Goal: Obtain resource: Download file/media

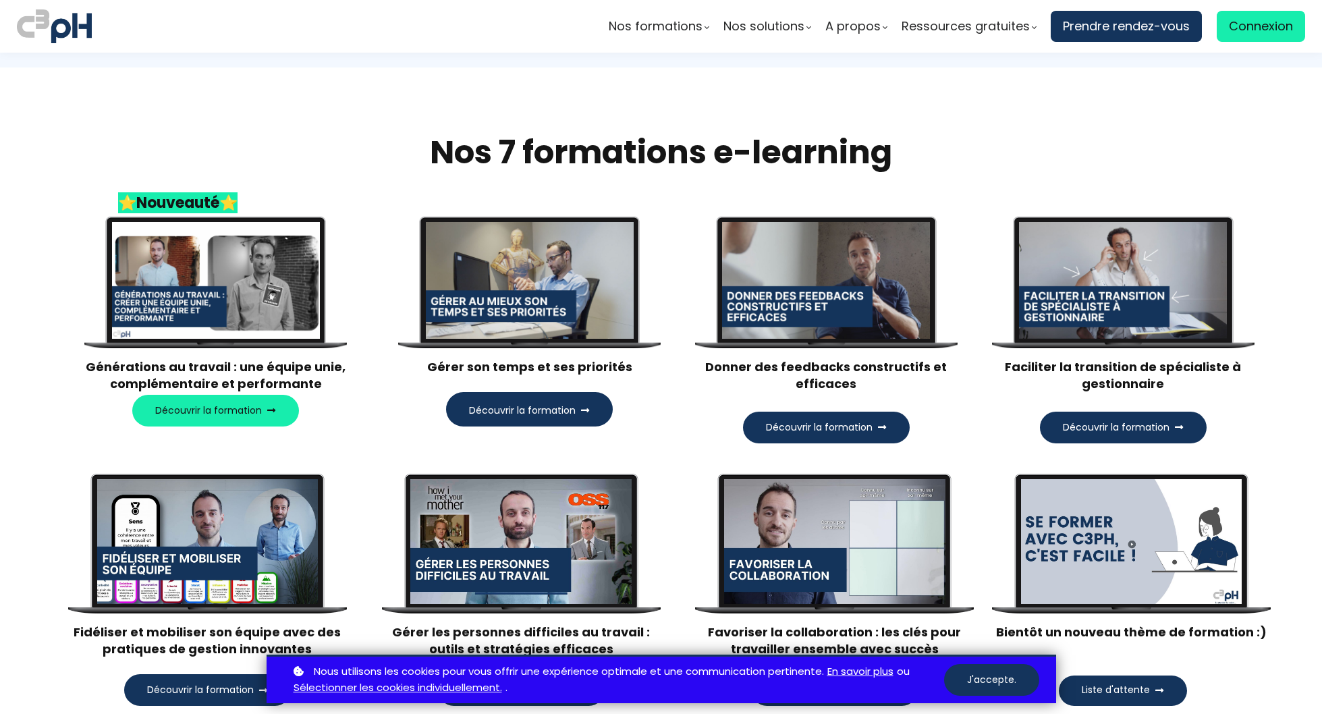
scroll to position [1254, 0]
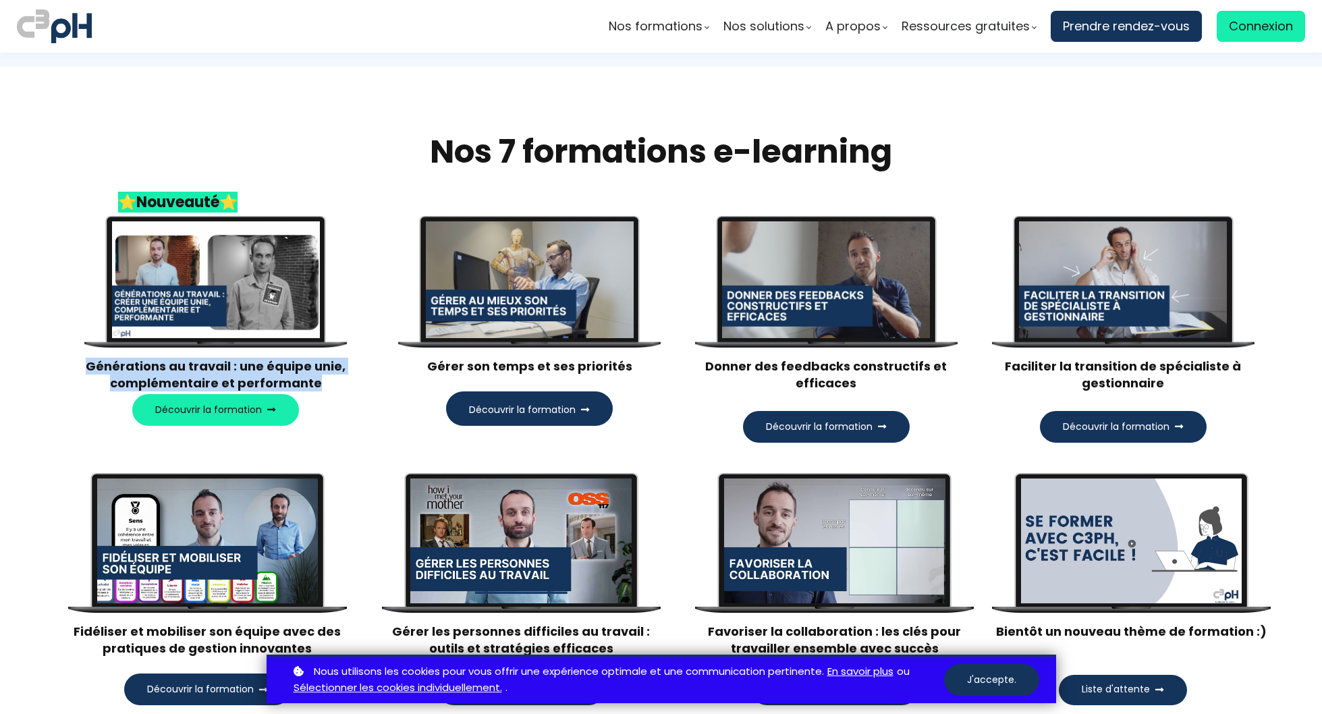
drag, startPoint x: 89, startPoint y: 363, endPoint x: 317, endPoint y: 377, distance: 227.9
click at [317, 378] on p "Générations au travail : une équipe unie, complémentaire et performante" at bounding box center [215, 375] width 263 height 34
copy p "Générations au travail : une équipe unie, complémentaire et performante"
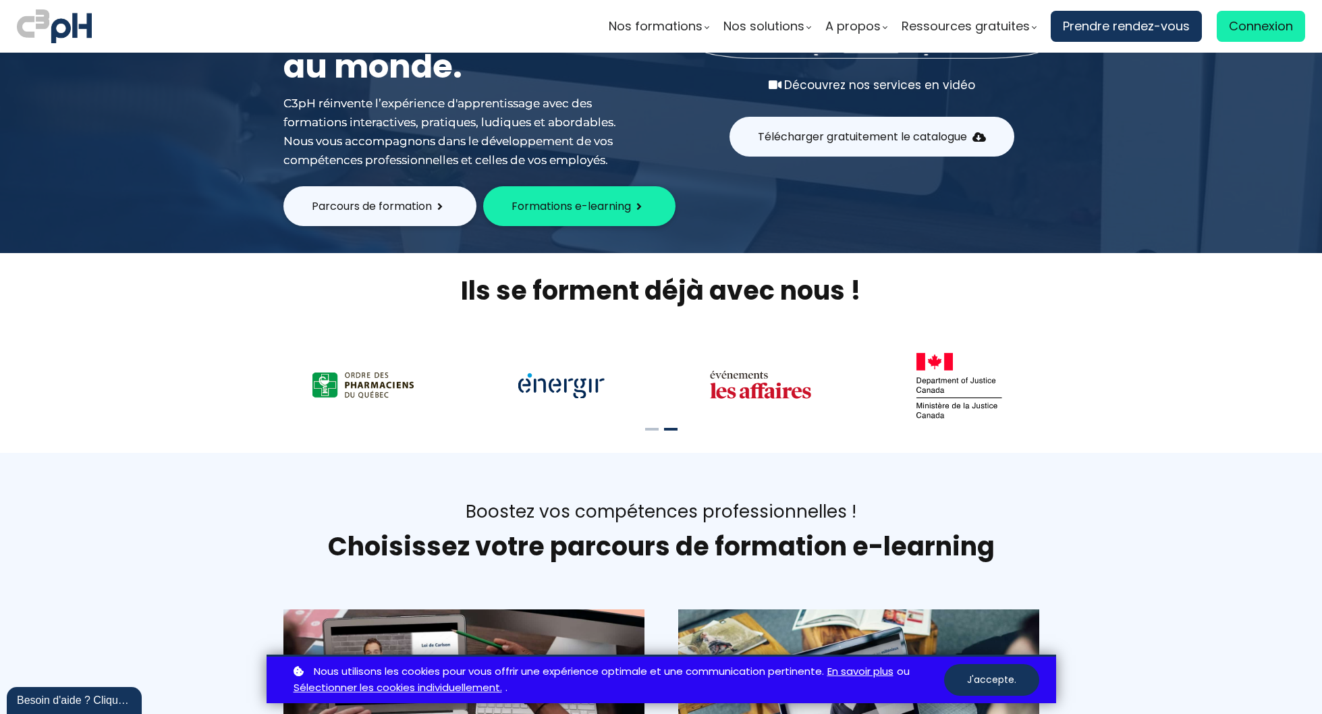
scroll to position [0, 0]
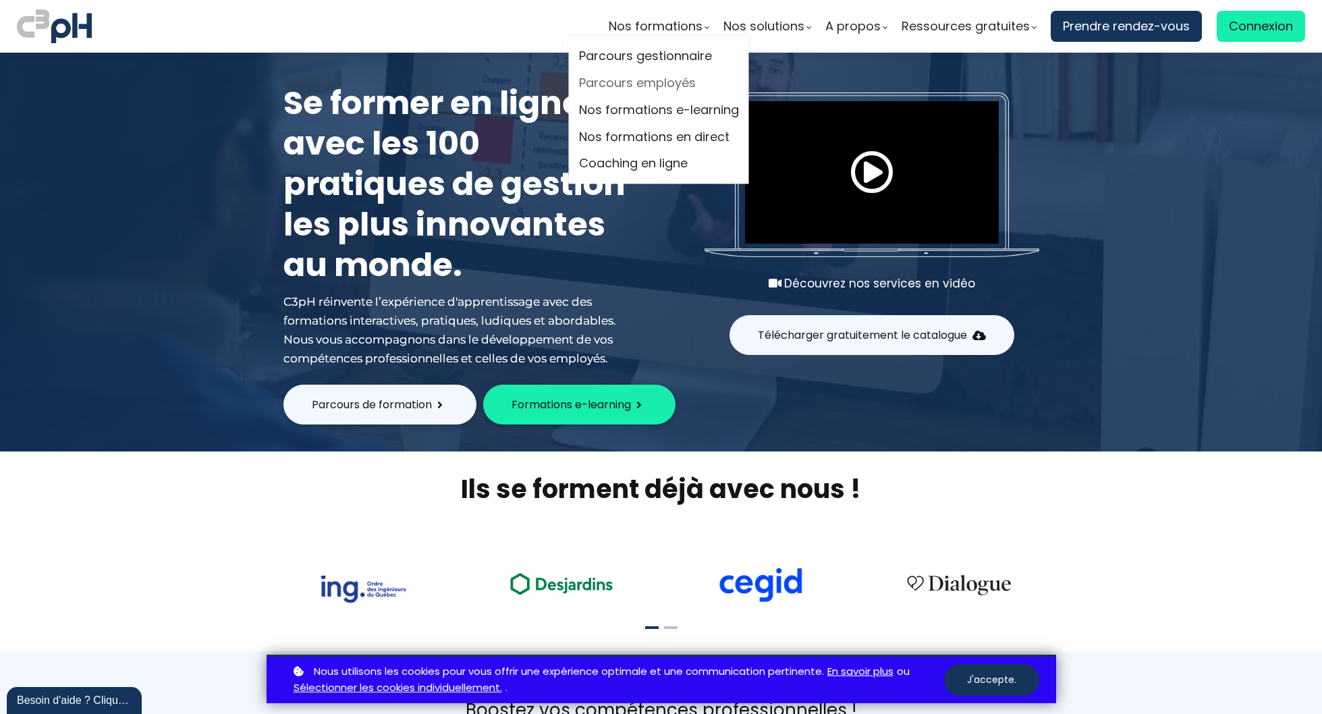
click at [643, 80] on link "Parcours employés" at bounding box center [659, 84] width 160 height 20
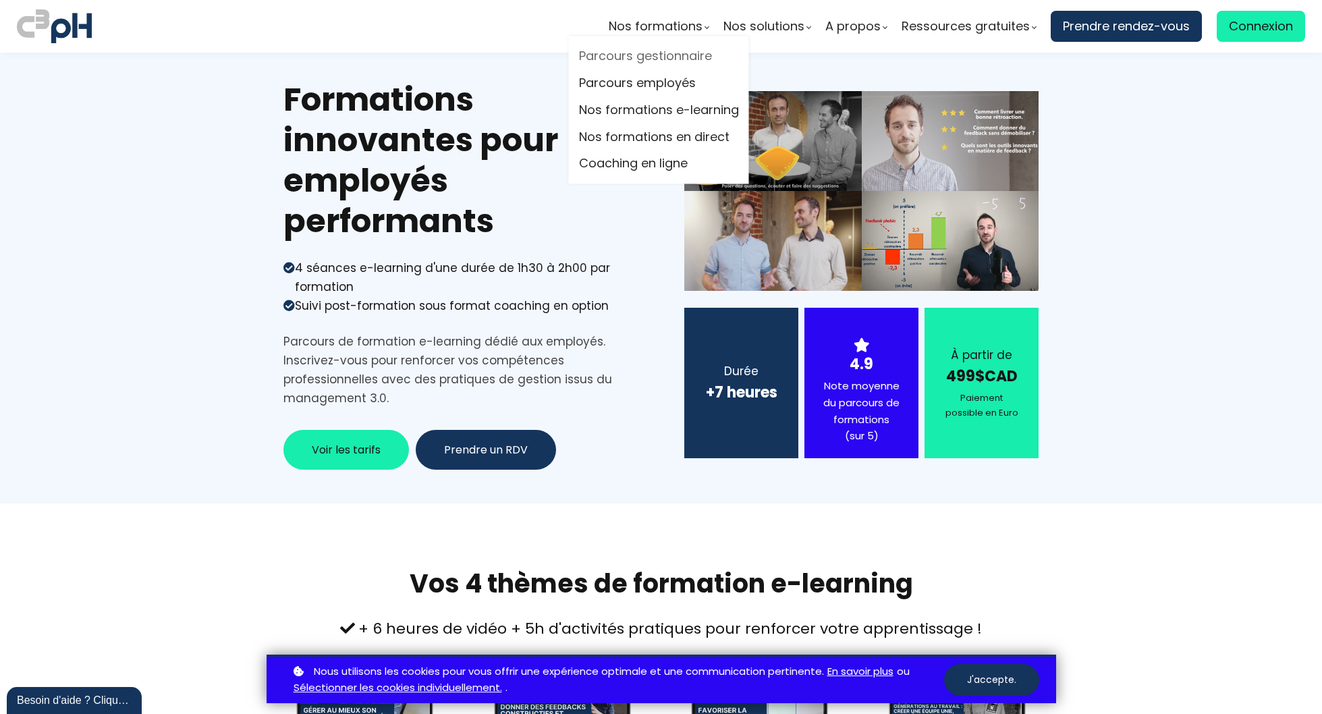
click at [647, 53] on link "Parcours gestionnaire" at bounding box center [659, 57] width 160 height 20
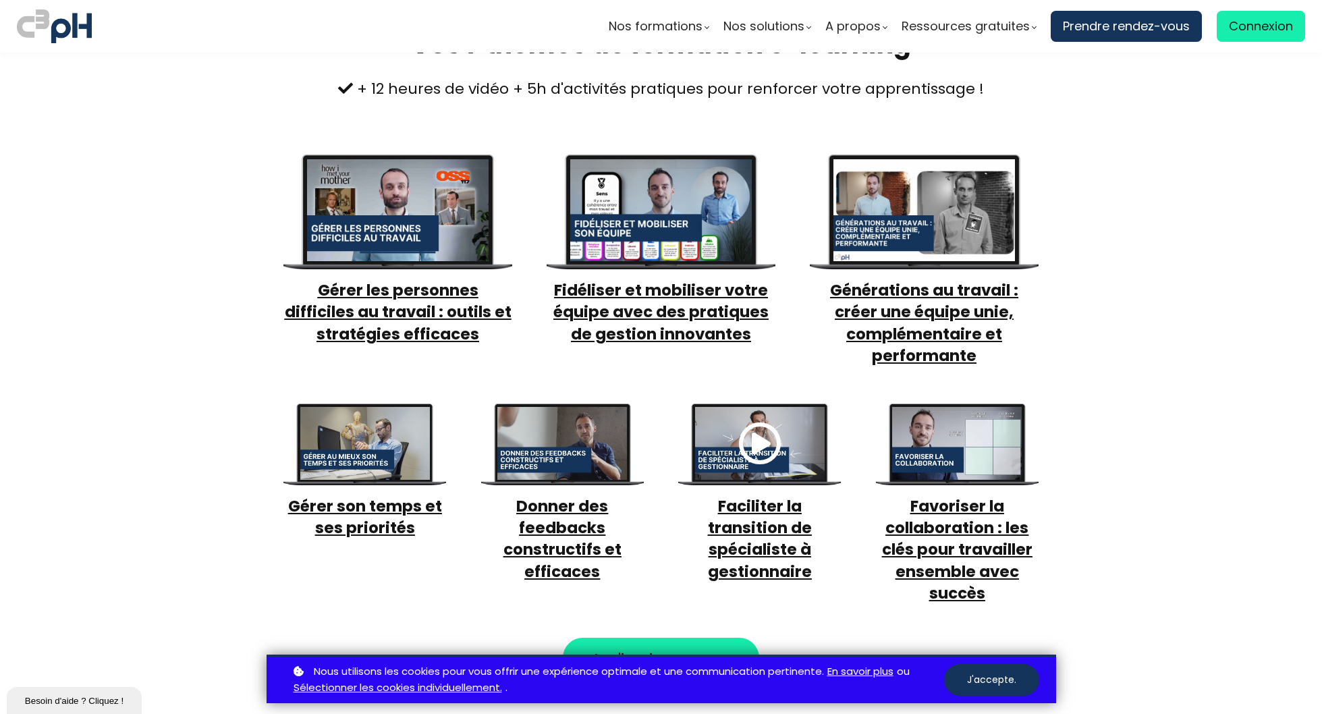
scroll to position [542, 0]
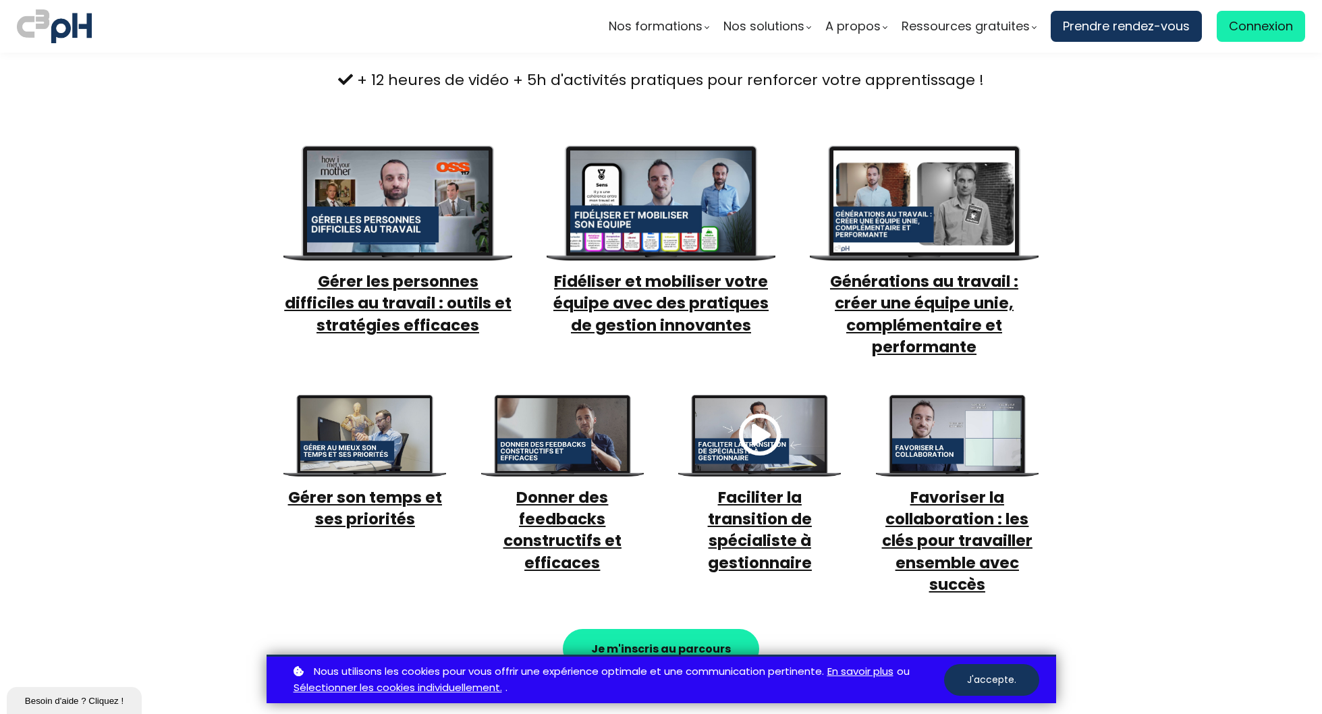
click at [921, 194] on div at bounding box center [925, 202] width 182 height 102
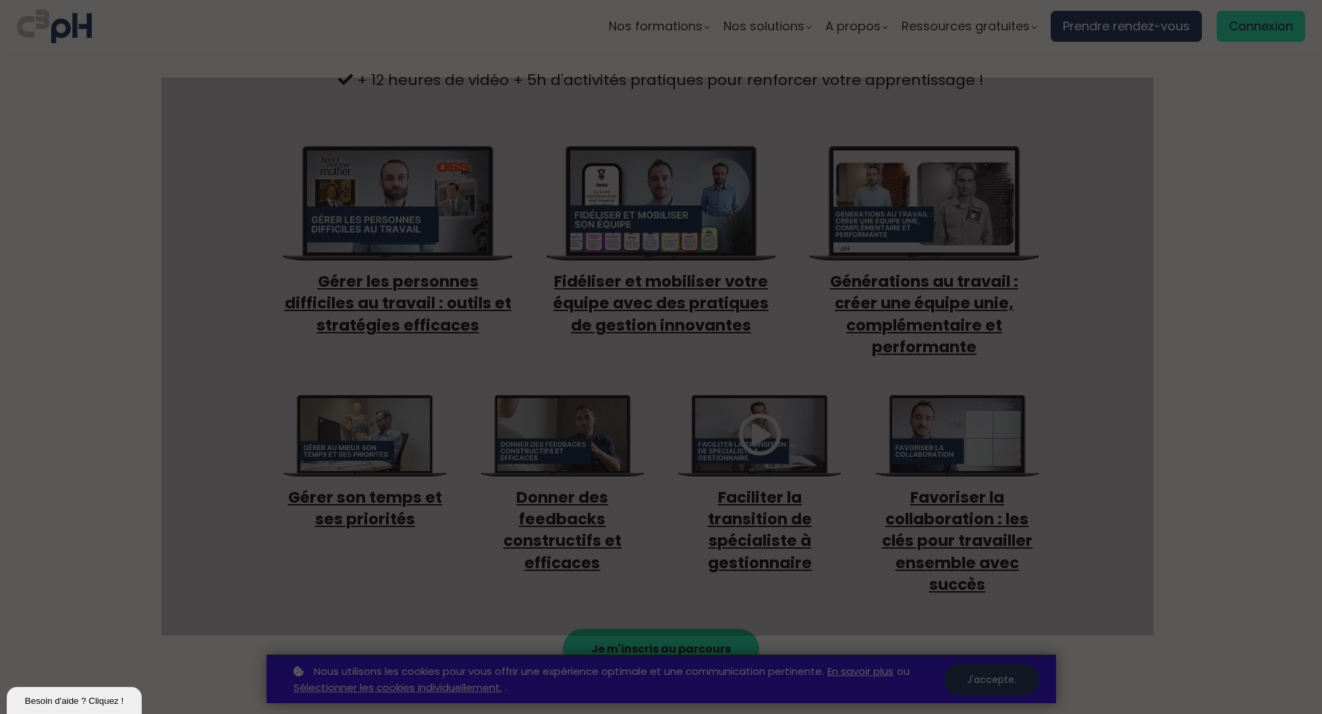
scroll to position [536, 0]
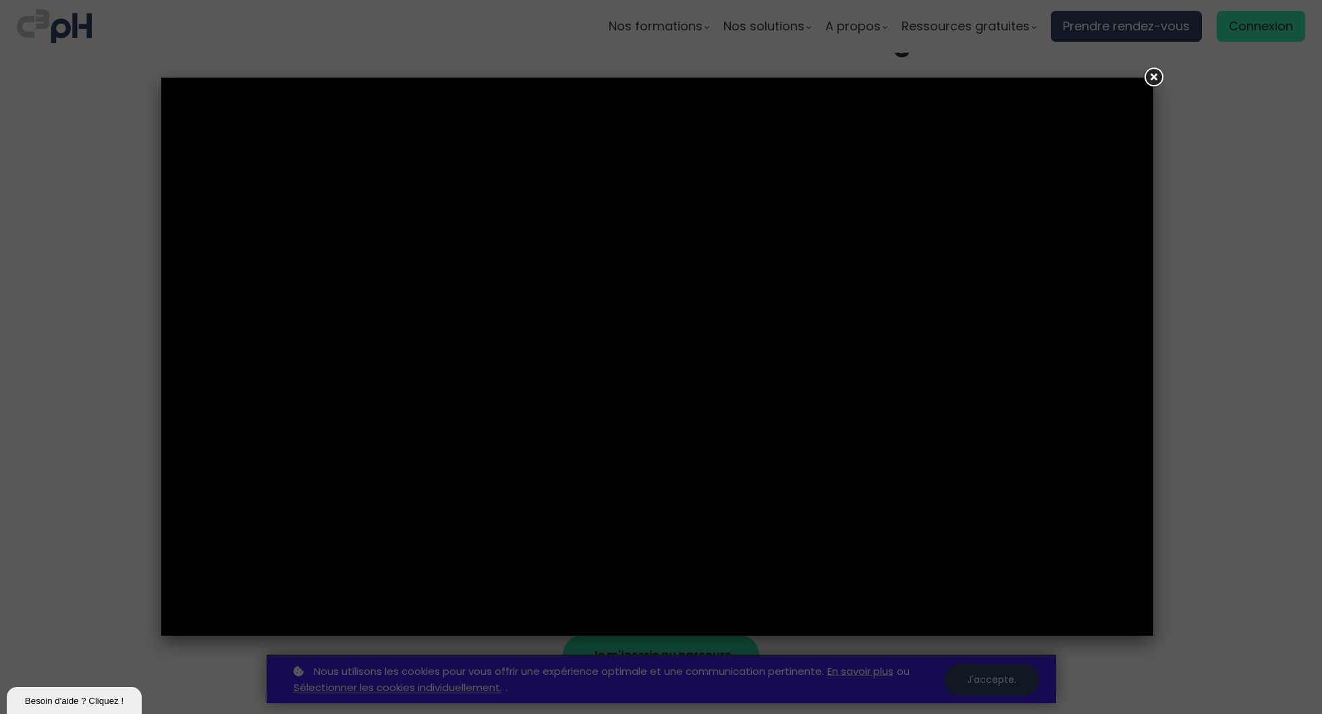
click at [1153, 76] on link at bounding box center [1153, 77] width 24 height 24
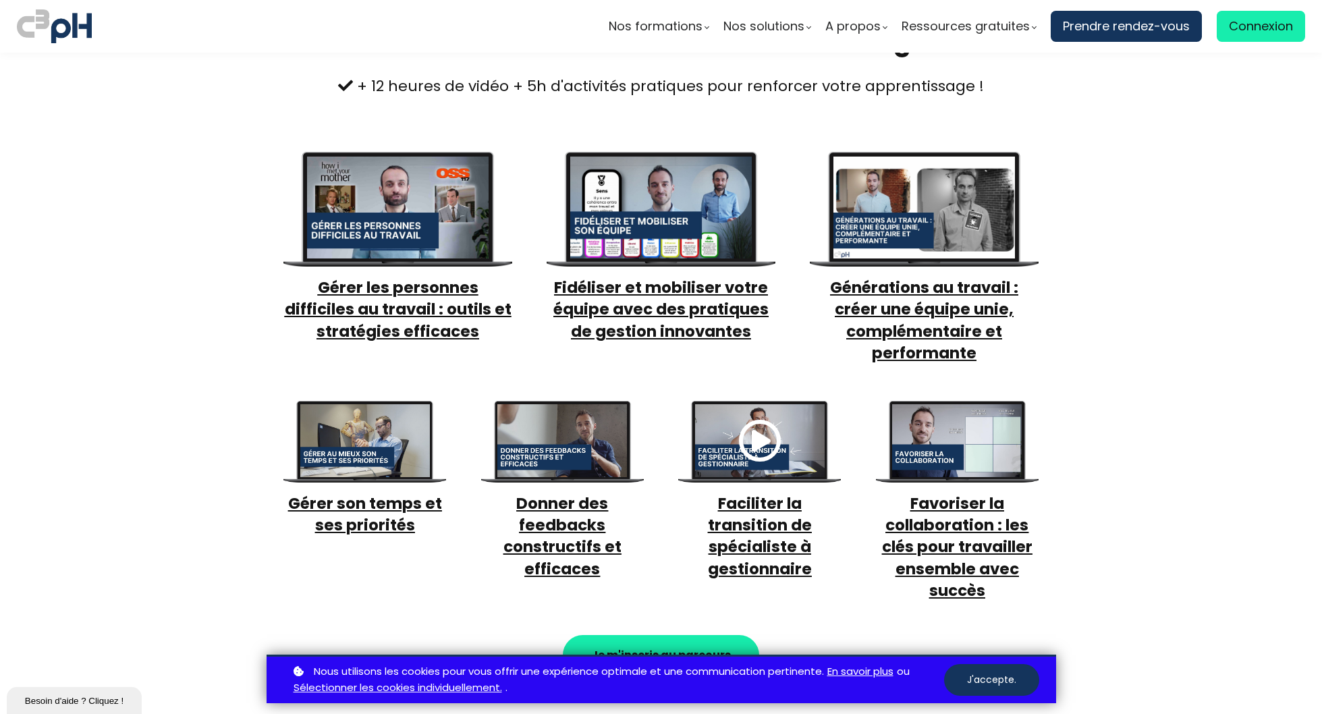
click at [930, 303] on link "Générations au travail : créer une équipe unie, complémentaire et performante" at bounding box center [924, 320] width 188 height 87
click at [847, 109] on link "Télécharger notre catalogue en PDF" at bounding box center [856, 110] width 217 height 20
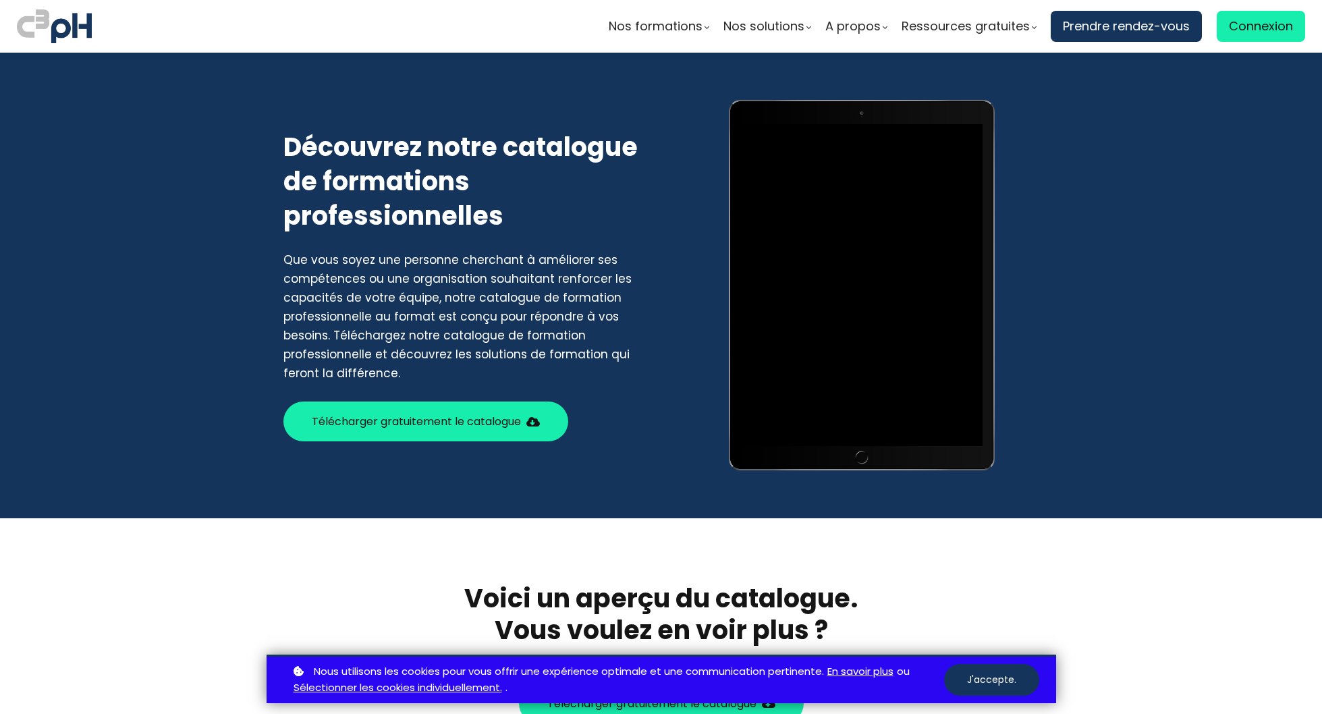
click at [459, 417] on span "Télécharger gratuitement le catalogue" at bounding box center [416, 421] width 209 height 17
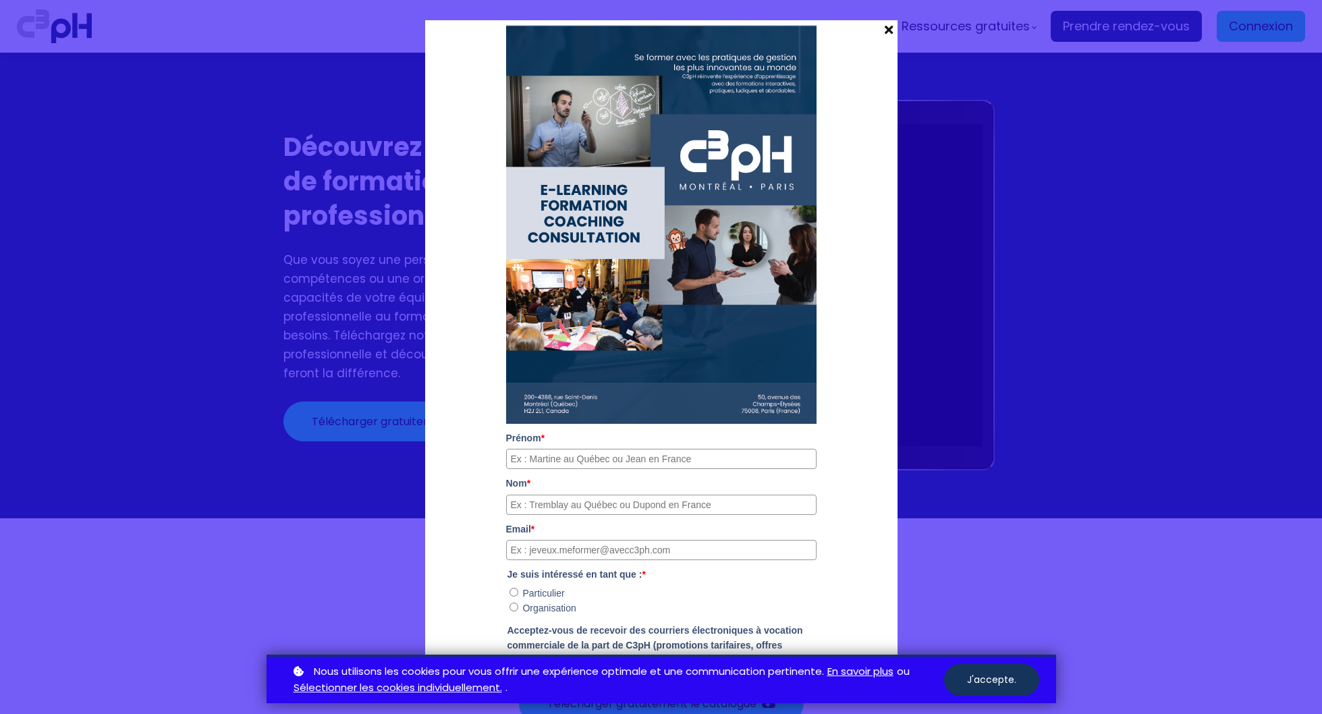
scroll to position [122, 0]
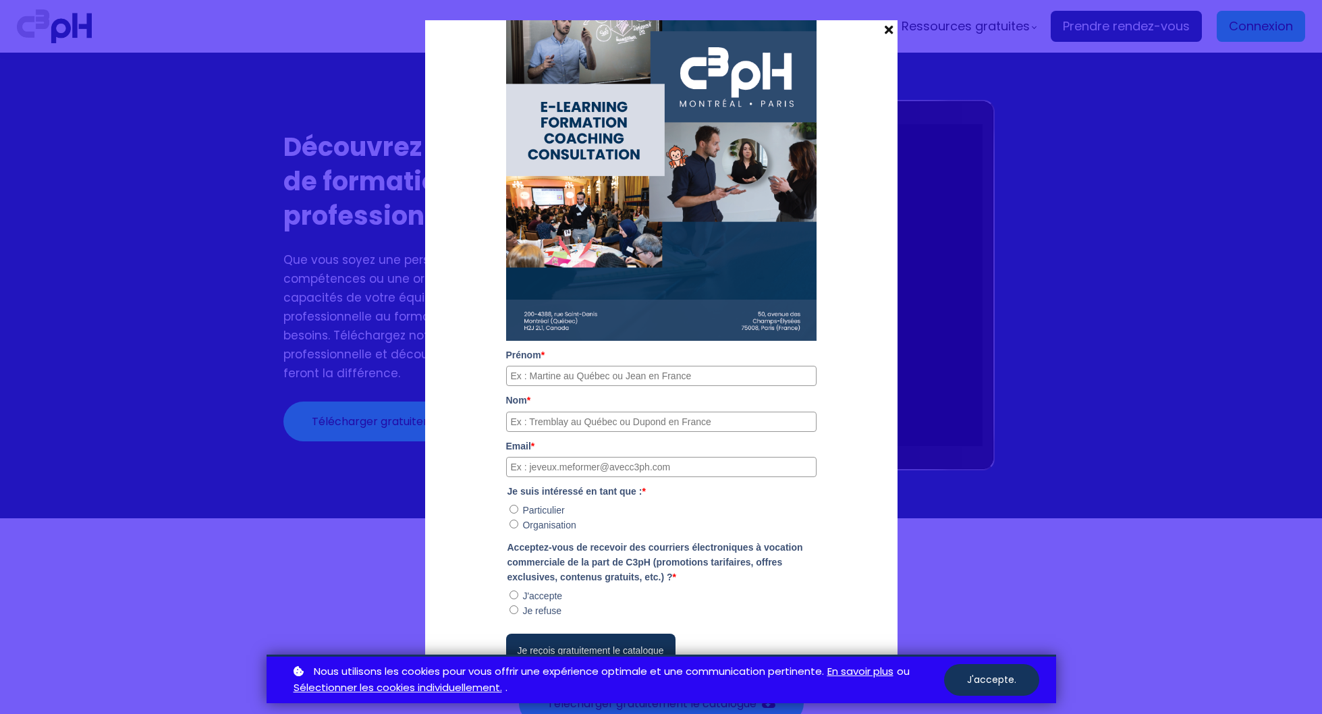
click at [883, 26] on span at bounding box center [889, 29] width 18 height 19
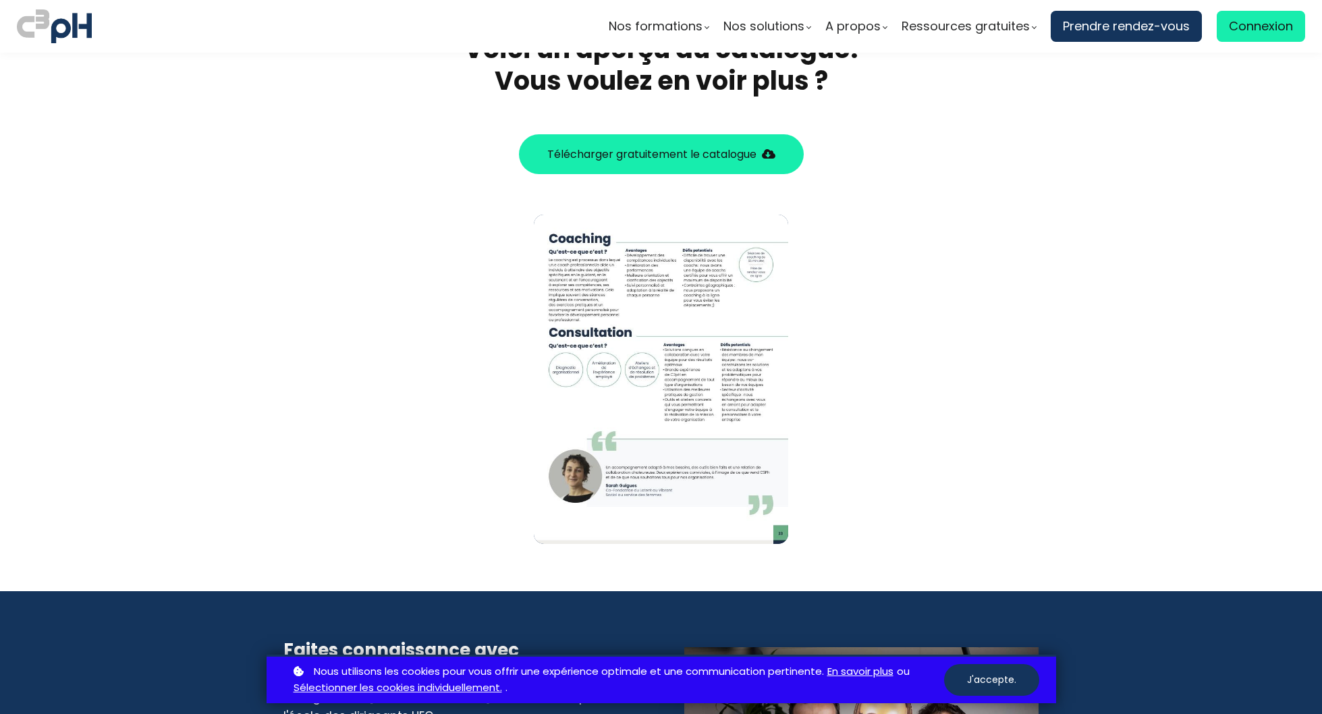
scroll to position [548, 0]
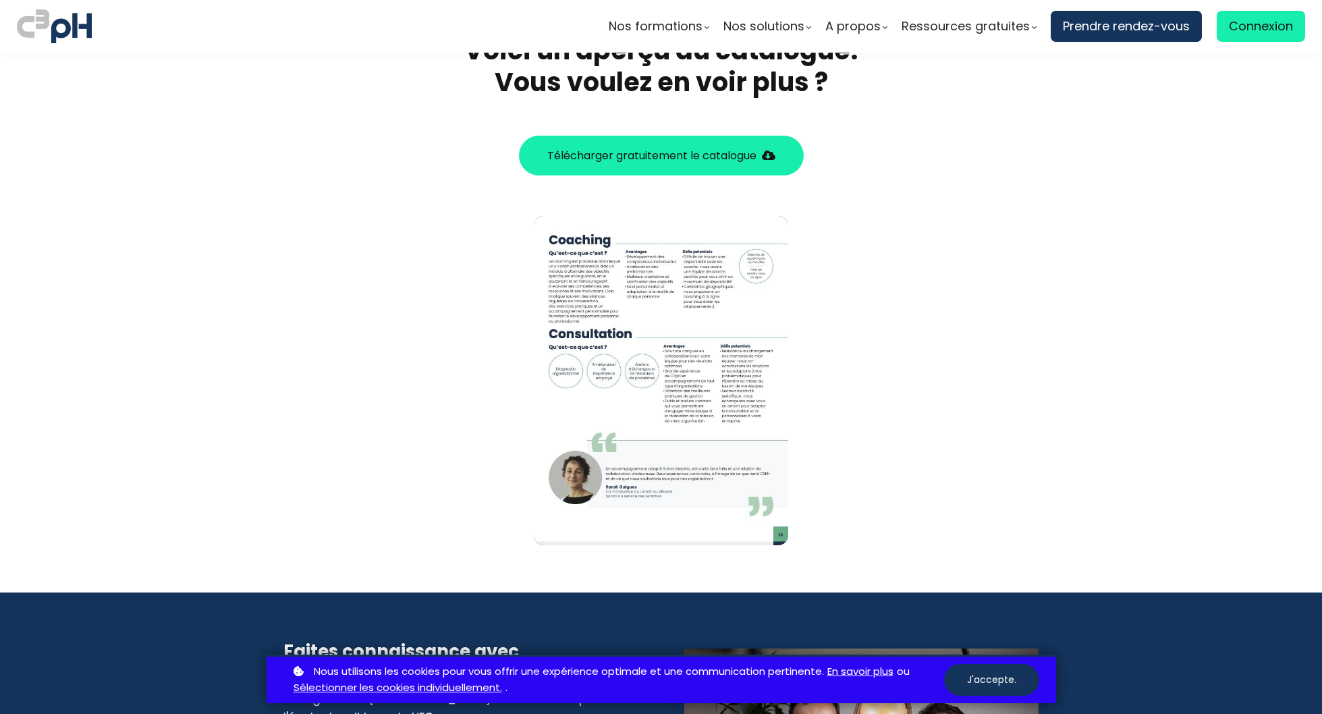
click at [645, 149] on span "Télécharger gratuitement le catalogue" at bounding box center [651, 155] width 209 height 17
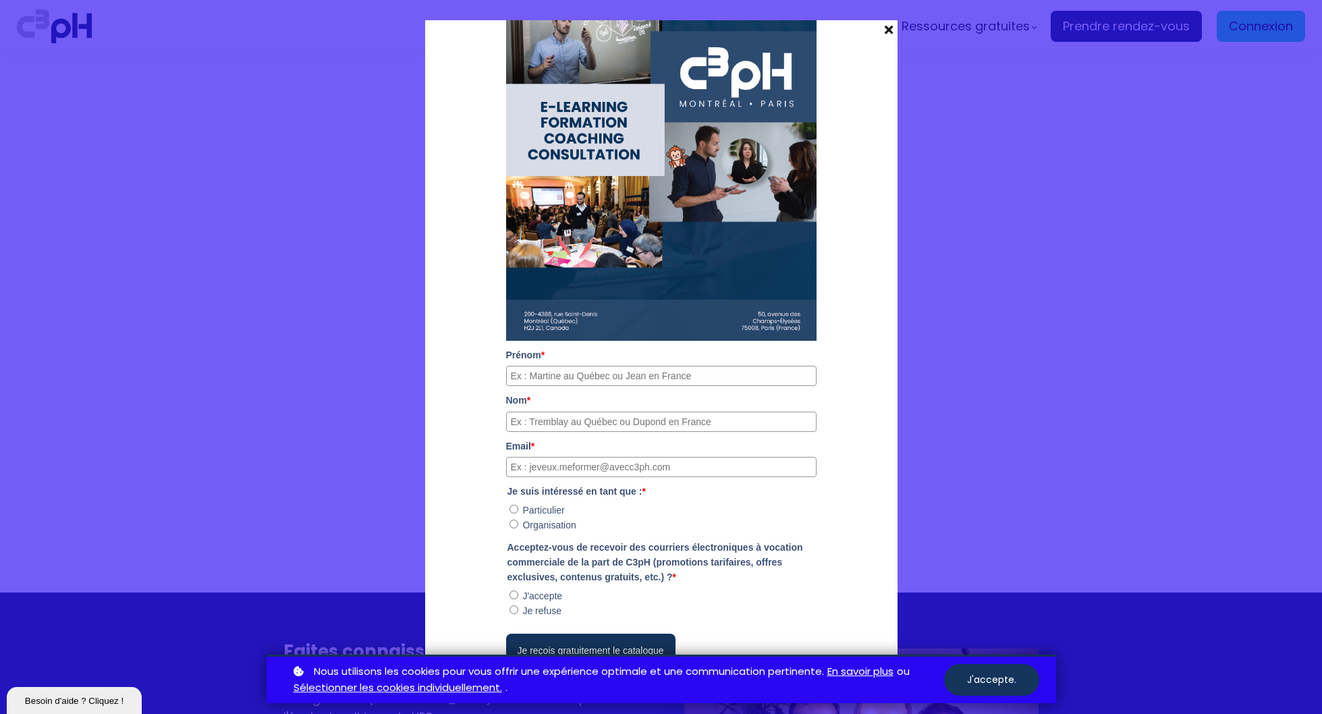
scroll to position [0, 0]
click at [572, 376] on input "Prénom *" at bounding box center [661, 376] width 311 height 20
type input "Annie"
type input "Comeau"
click at [542, 473] on input "Email *" at bounding box center [661, 467] width 311 height 20
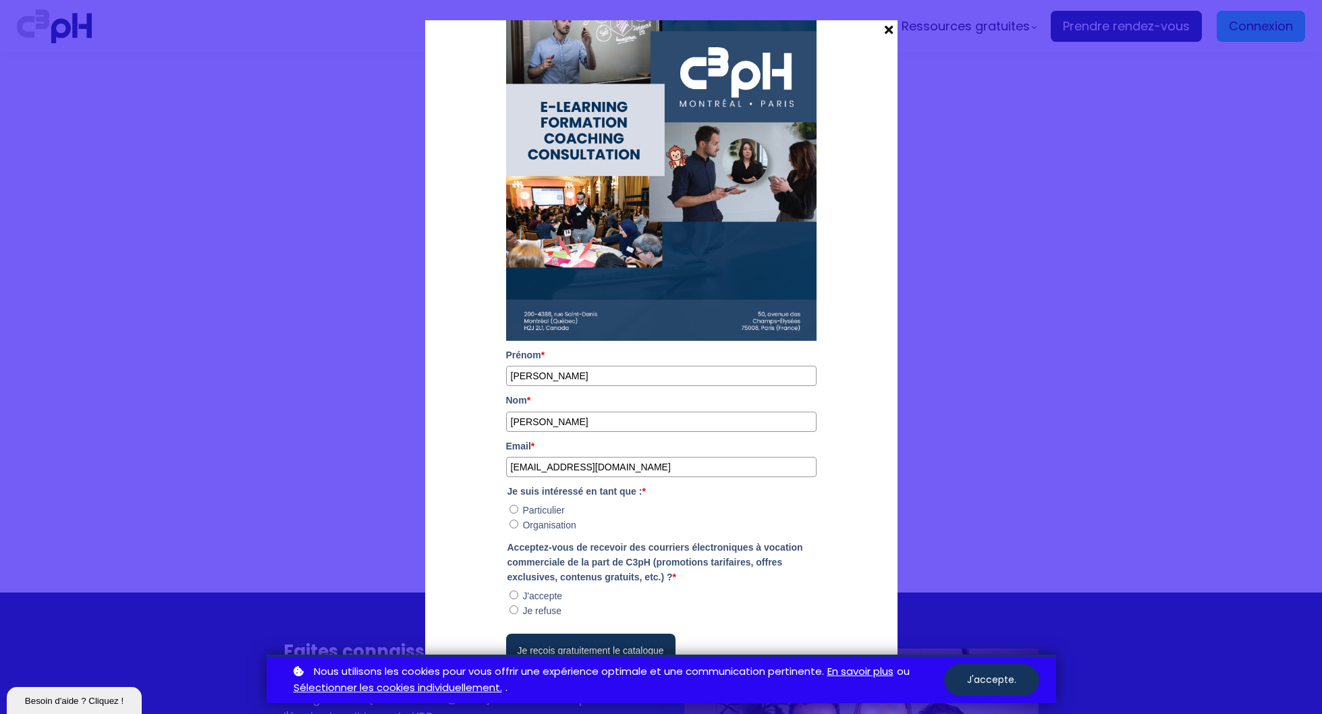
type input "info@cdclatuque.ca"
click at [510, 526] on input "Organisation" at bounding box center [514, 524] width 9 height 9
radio input "true"
click at [510, 595] on input "J'accepte" at bounding box center [514, 595] width 9 height 9
radio input "true"
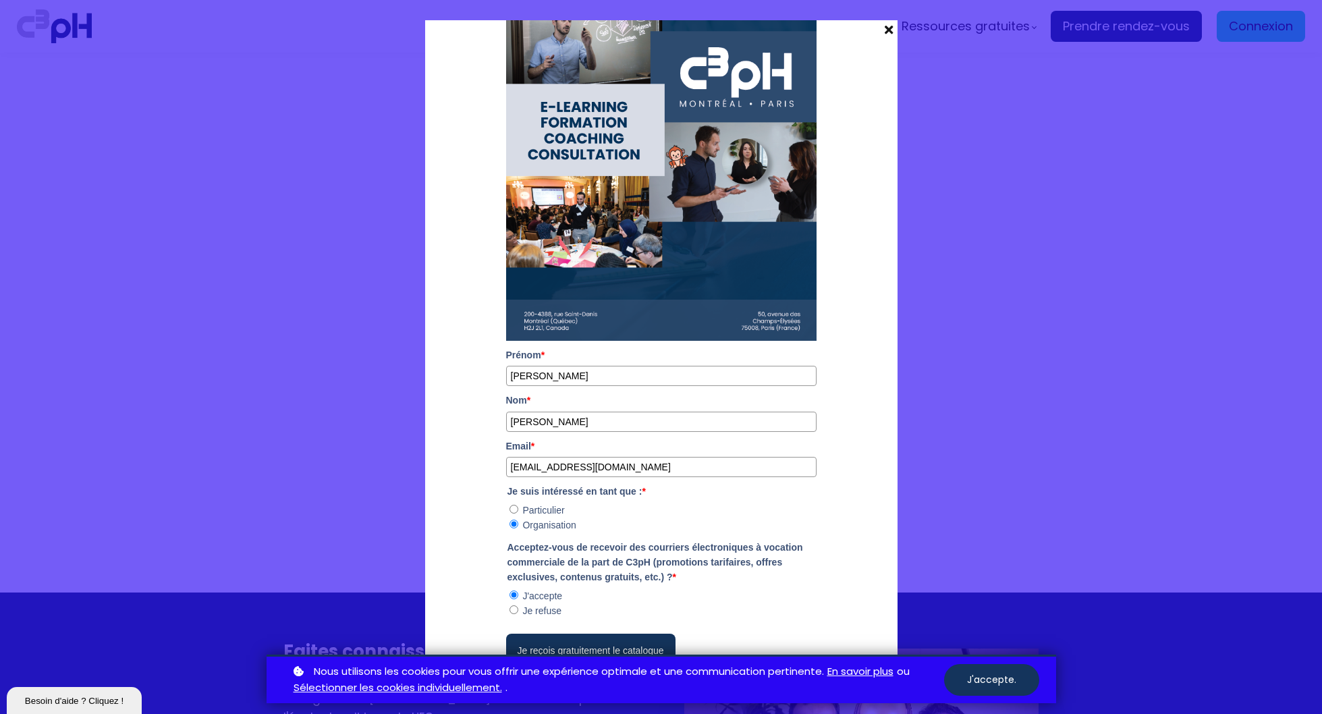
click at [521, 468] on input "info@cdclatuque.ca" at bounding box center [661, 467] width 311 height 20
type input "annie.comeau@cdclatuque.ca"
click at [994, 676] on button "J'accepte." at bounding box center [991, 680] width 95 height 32
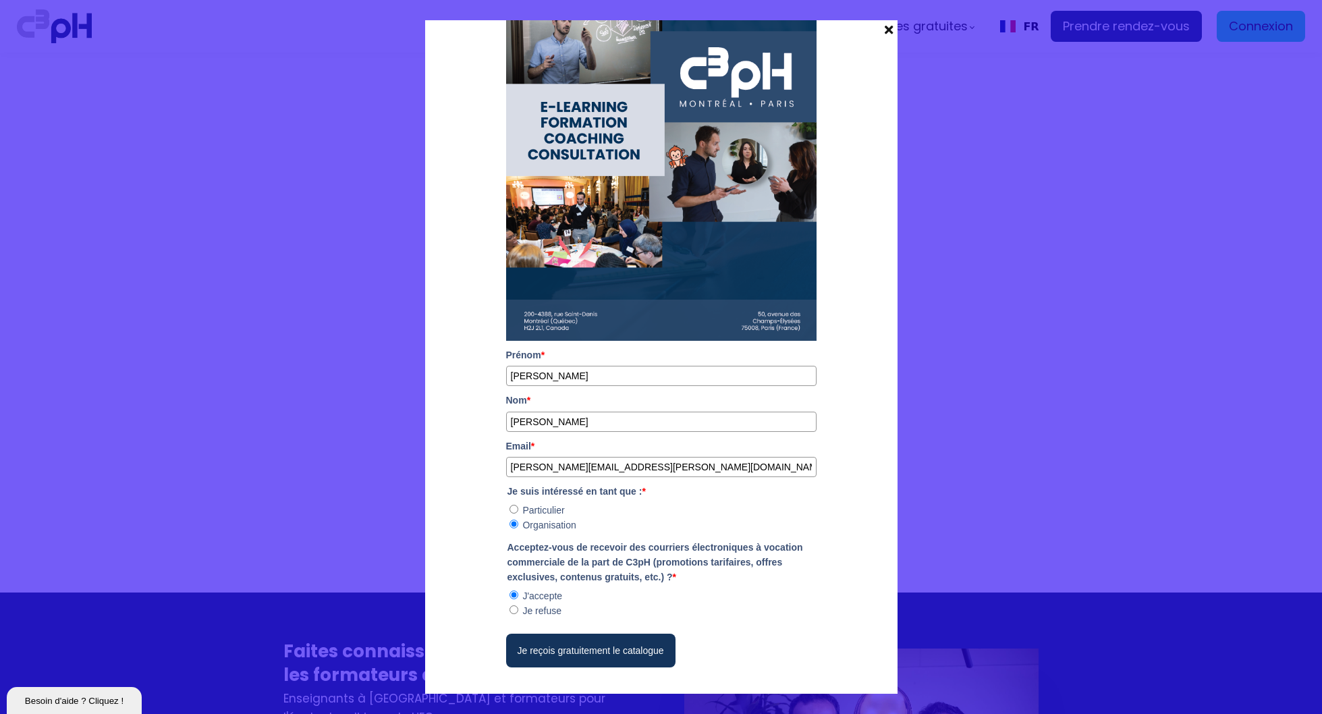
click at [631, 649] on button "Je reçois gratuitement le catalogue" at bounding box center [590, 651] width 169 height 34
radio input "true"
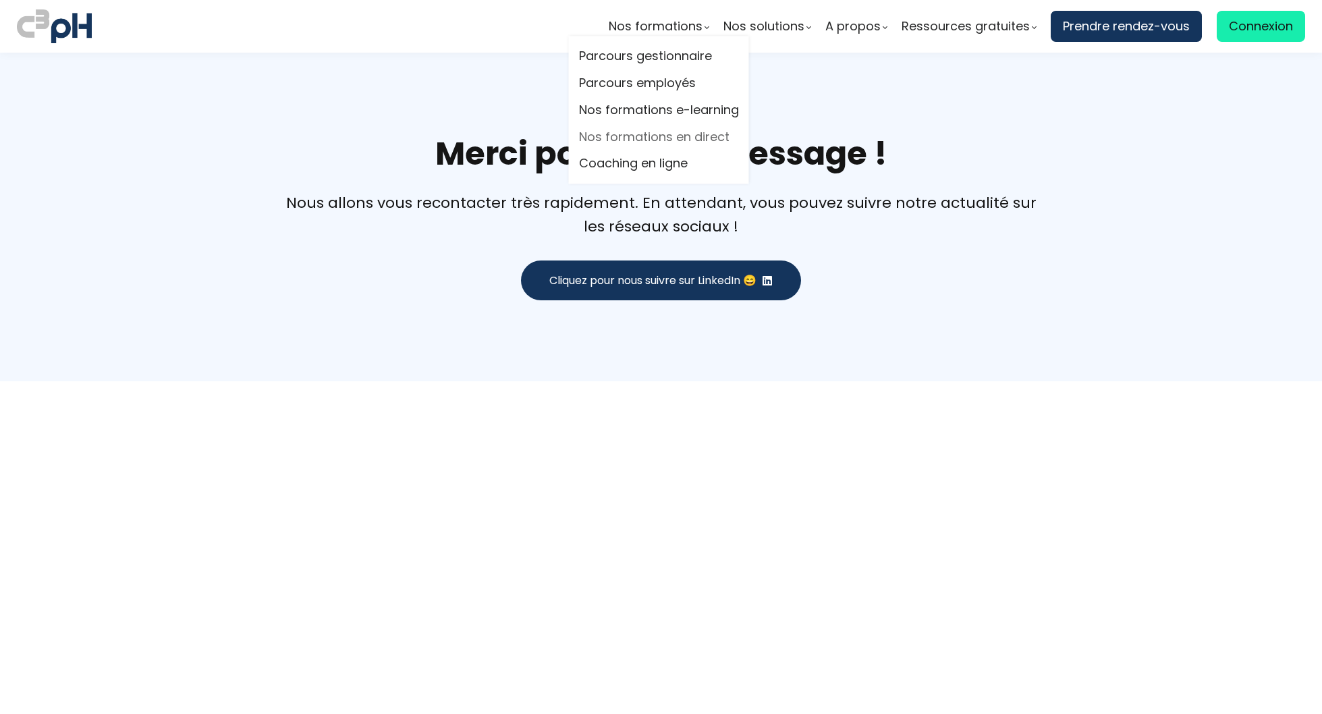
click at [621, 136] on link "Nos formations en direct" at bounding box center [659, 137] width 160 height 20
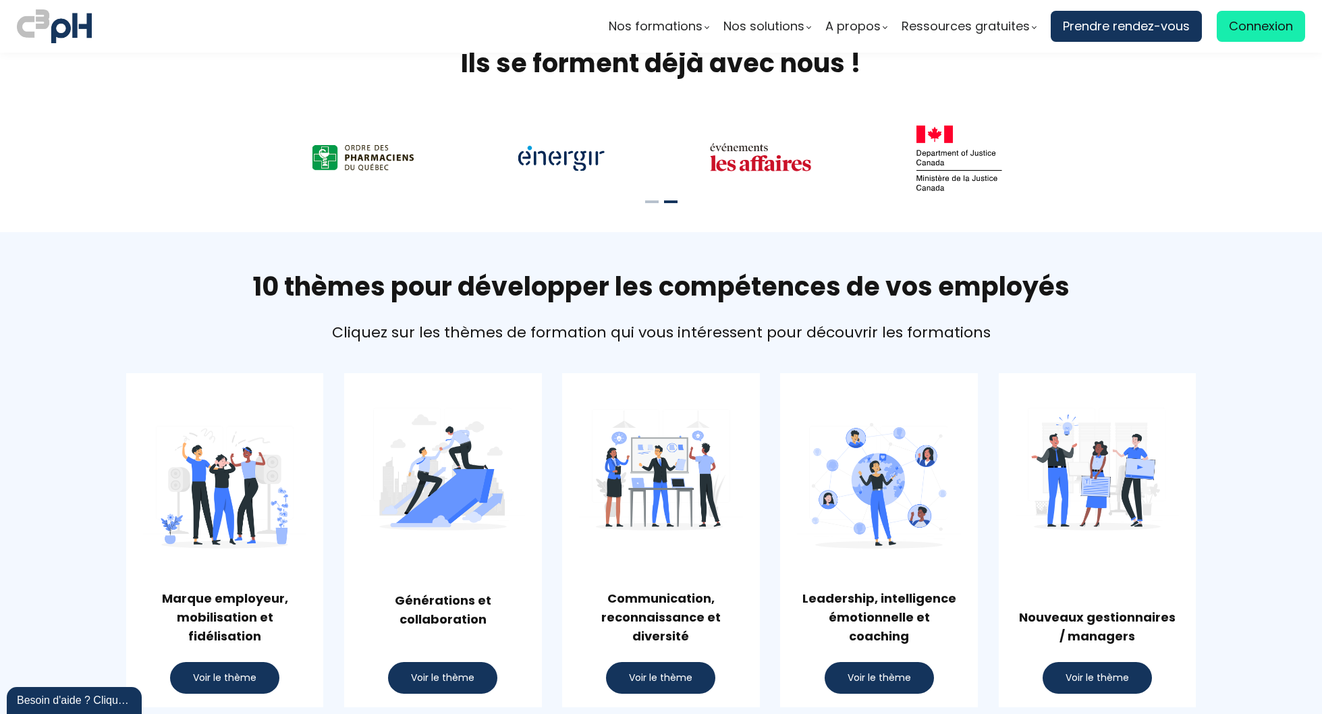
scroll to position [414, 0]
